Goal: Task Accomplishment & Management: Manage account settings

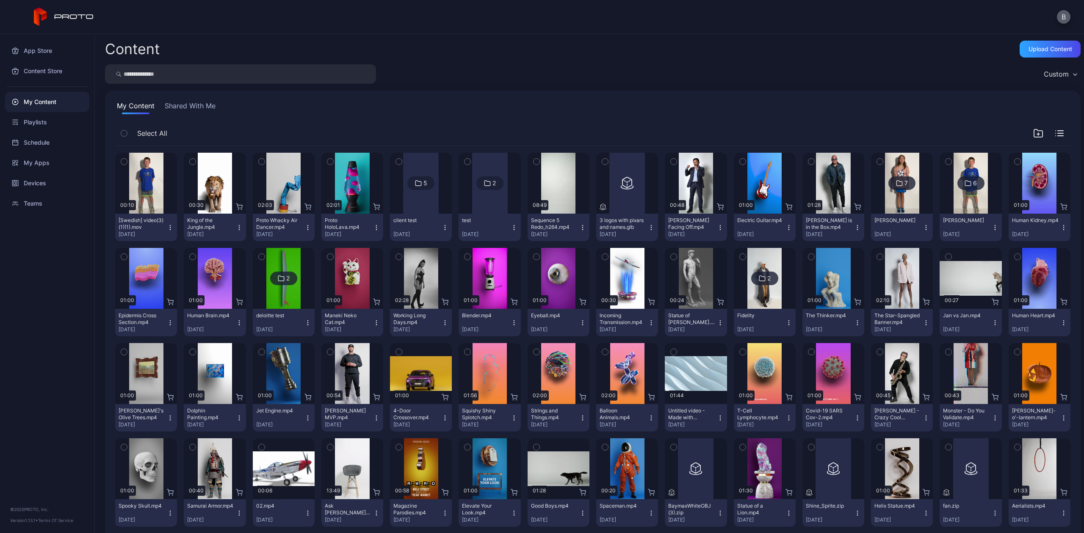
click at [1065, 16] on button "B" at bounding box center [1064, 17] width 14 height 14
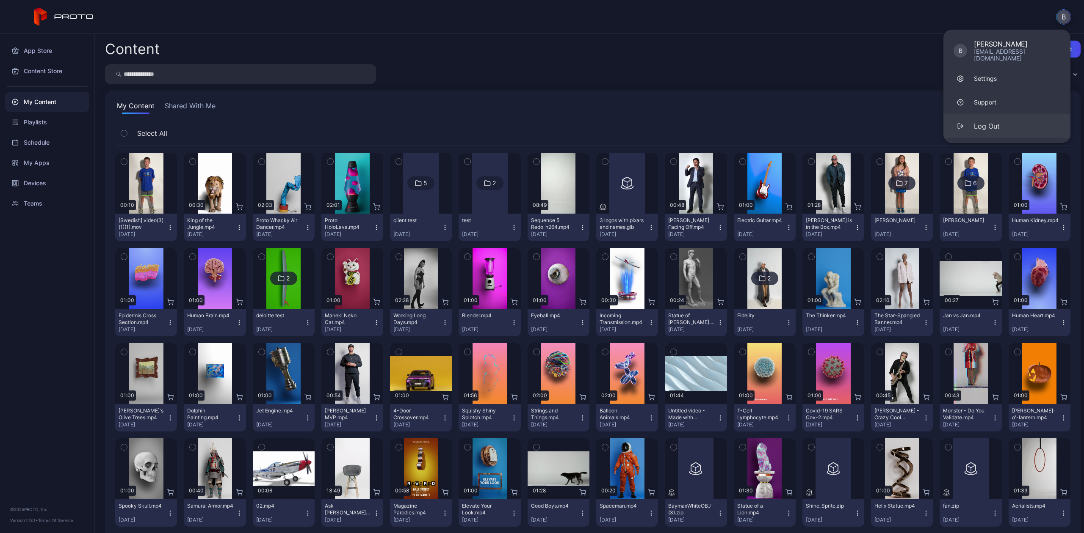
click at [1010, 124] on button "Log Out" at bounding box center [1006, 126] width 127 height 24
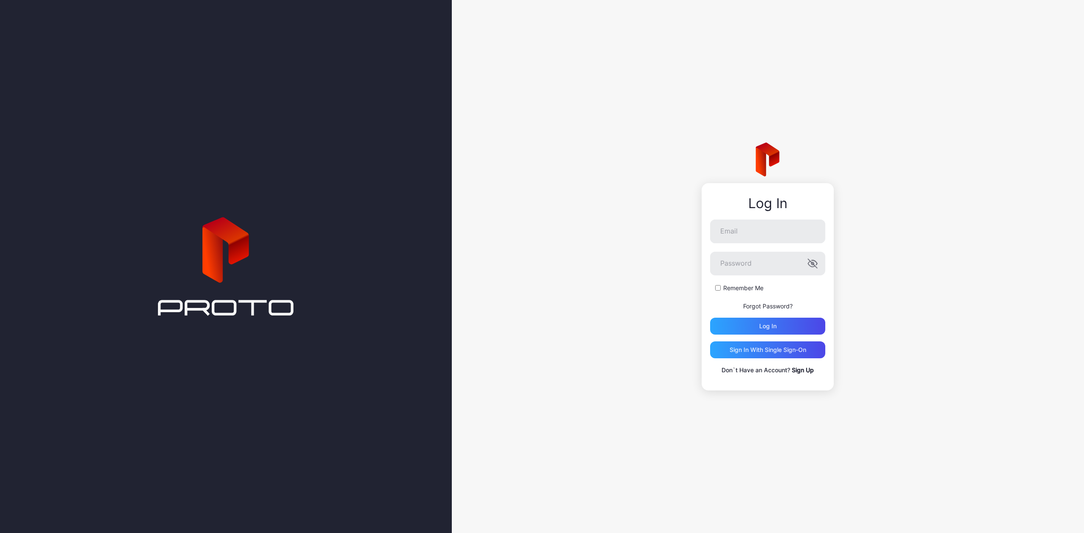
click at [804, 370] on link "Sign Up" at bounding box center [803, 370] width 22 height 7
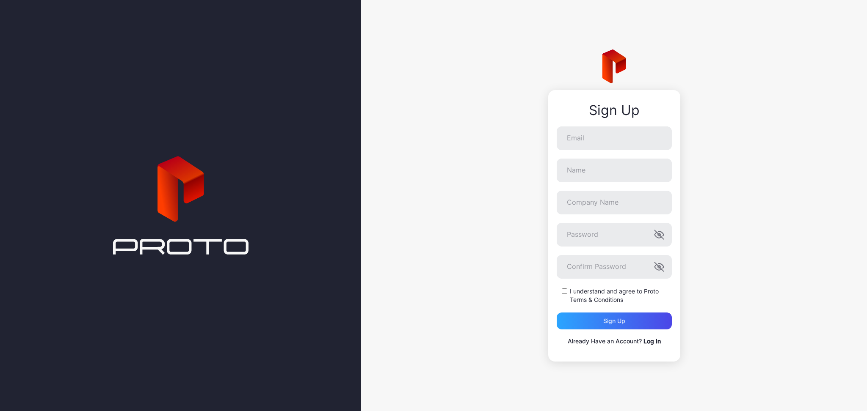
click at [651, 345] on p "Already Have an Account? Log In" at bounding box center [614, 342] width 115 height 10
click at [651, 342] on link "Log In" at bounding box center [651, 341] width 17 height 7
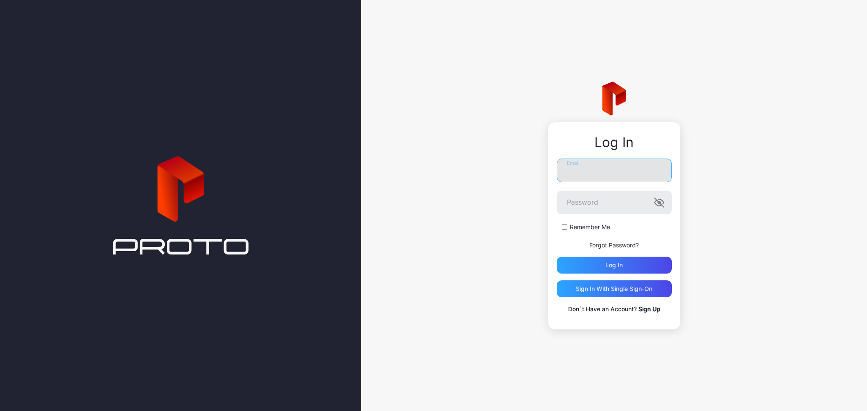
click at [580, 162] on input "Email" at bounding box center [614, 171] width 115 height 24
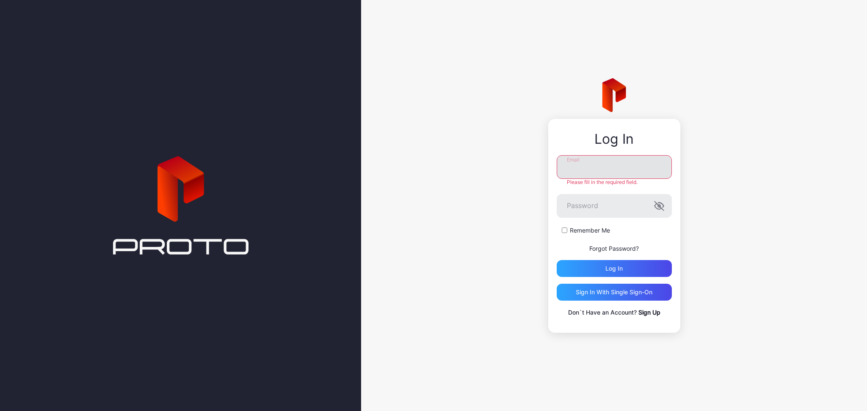
type input "**********"
click at [607, 269] on div "Log in" at bounding box center [614, 268] width 115 height 17
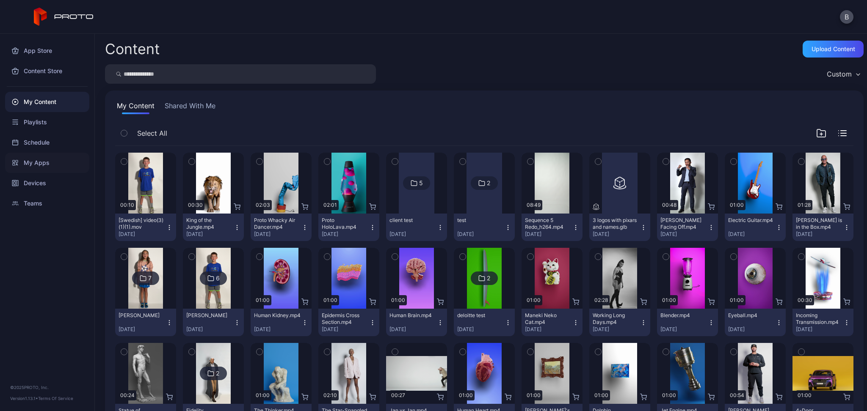
click at [39, 166] on div "My Apps" at bounding box center [47, 163] width 84 height 20
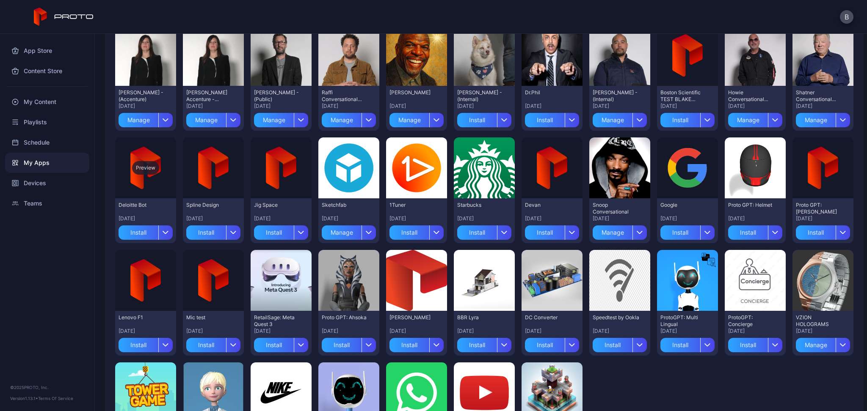
scroll to position [180, 0]
